Goal: Transaction & Acquisition: Purchase product/service

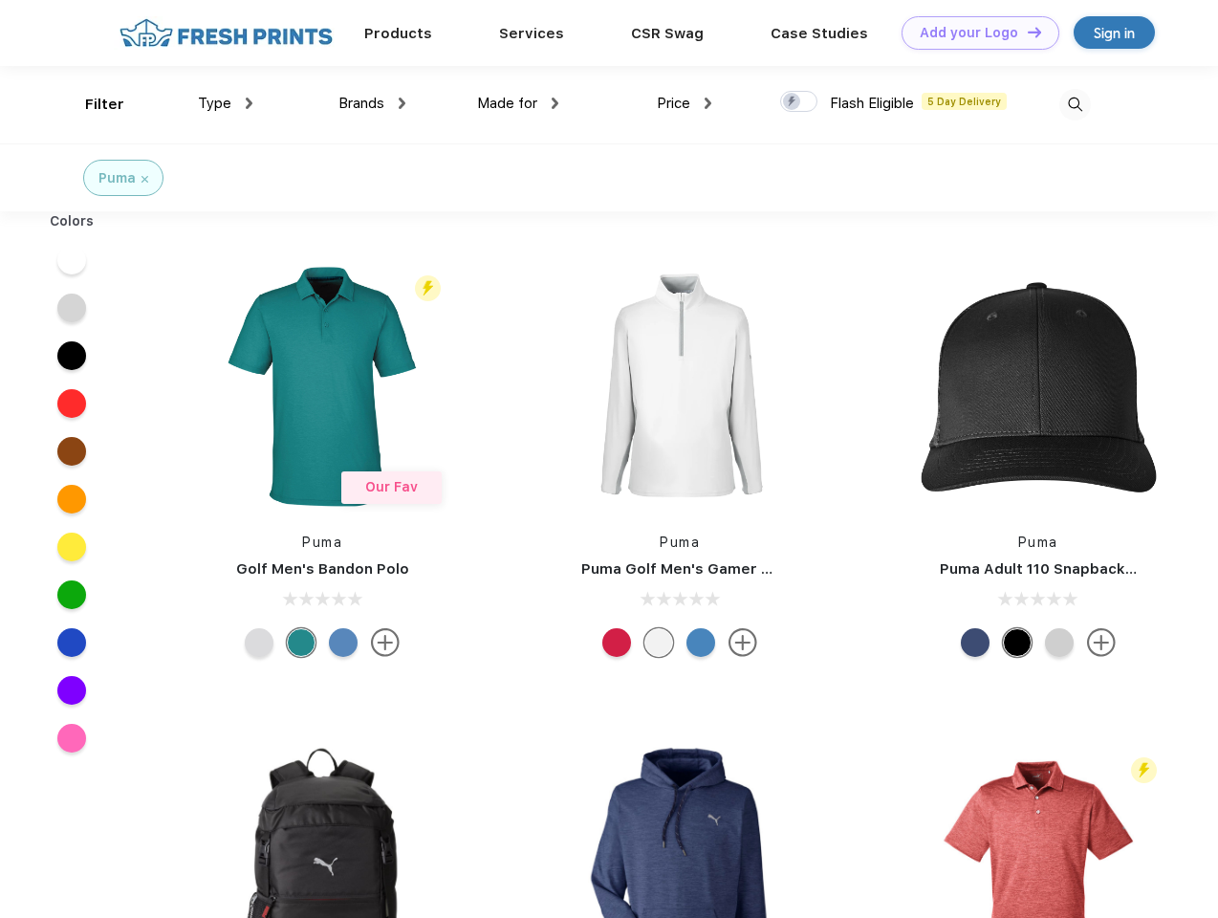
click at [973, 33] on link "Add your Logo Design Tool" at bounding box center [980, 32] width 158 height 33
click at [0, 0] on div "Design Tool" at bounding box center [0, 0] width 0 height 0
click at [1026, 32] on link "Add your Logo Design Tool" at bounding box center [980, 32] width 158 height 33
click at [92, 104] on div "Filter" at bounding box center [104, 105] width 39 height 22
click at [226, 103] on span "Type" at bounding box center [214, 103] width 33 height 17
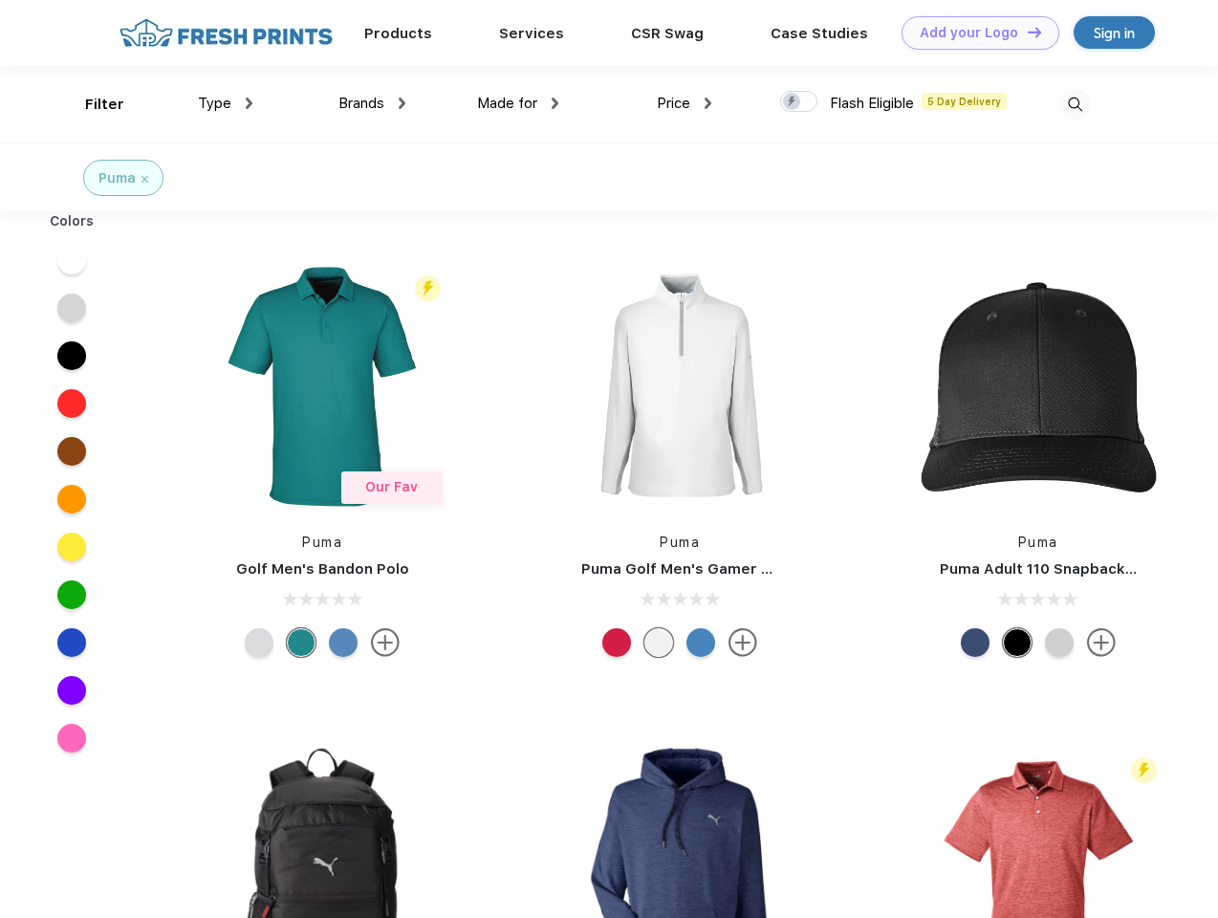
click at [372, 103] on span "Brands" at bounding box center [361, 103] width 46 height 17
click at [518, 103] on span "Made for" at bounding box center [507, 103] width 60 height 17
click at [684, 103] on span "Price" at bounding box center [673, 103] width 33 height 17
click at [799, 102] on div at bounding box center [798, 101] width 37 height 21
click at [792, 102] on input "checkbox" at bounding box center [786, 96] width 12 height 12
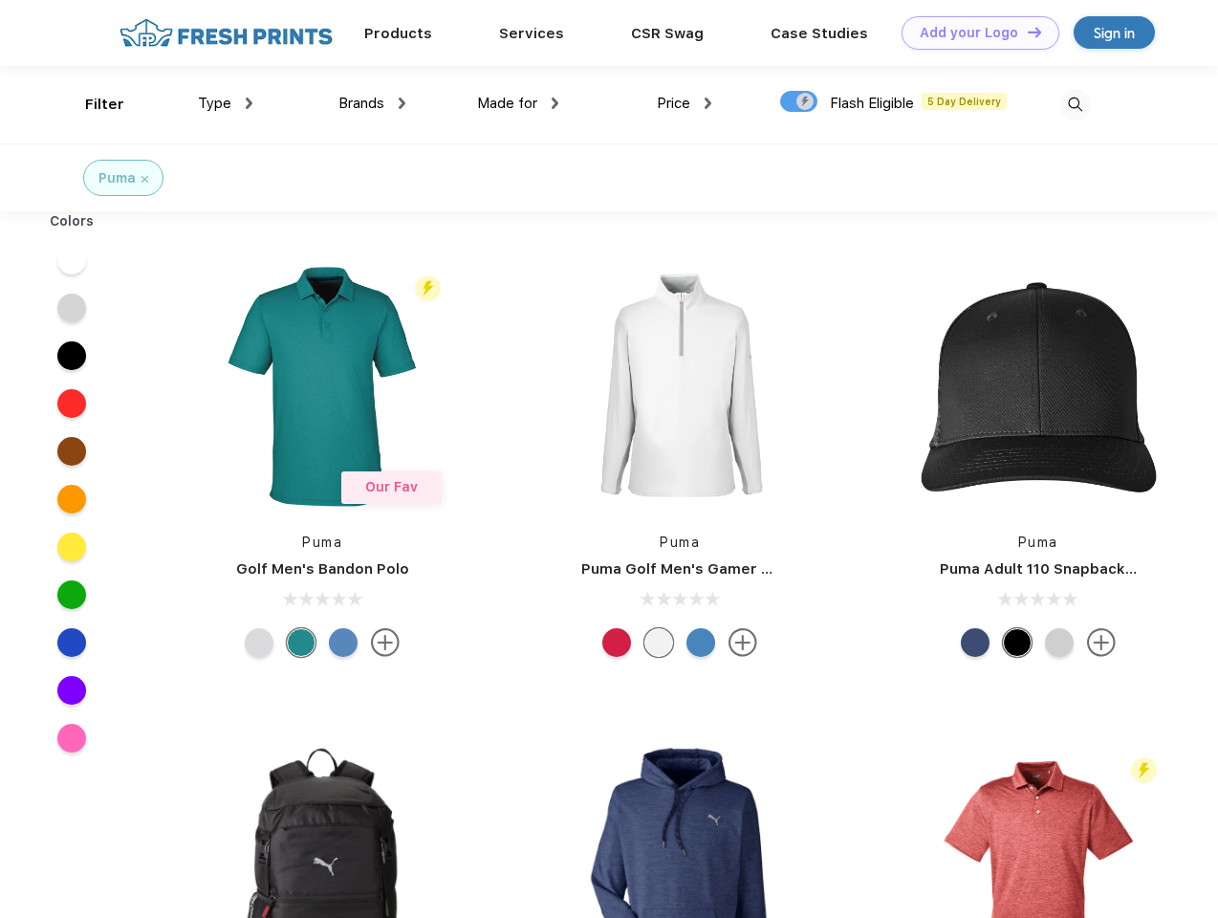
click at [1074, 104] on img at bounding box center [1075, 105] width 32 height 32
